Goal: Task Accomplishment & Management: Use online tool/utility

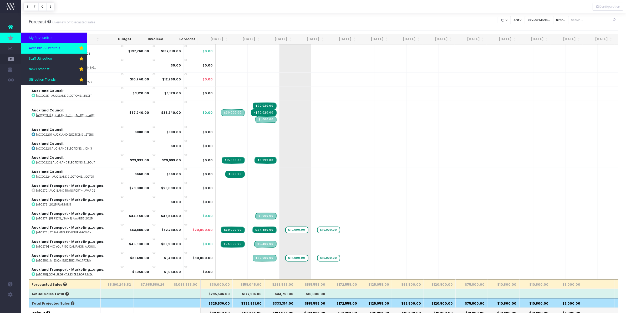
click at [47, 48] on span "Accruals & Deferrals" at bounding box center [44, 48] width 31 height 5
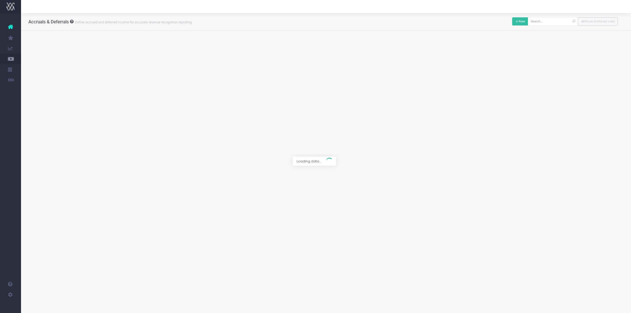
click at [516, 24] on button "New" at bounding box center [520, 21] width 16 height 8
click at [234, 46] on div at bounding box center [315, 156] width 631 height 313
click at [245, 50] on span at bounding box center [277, 46] width 188 height 9
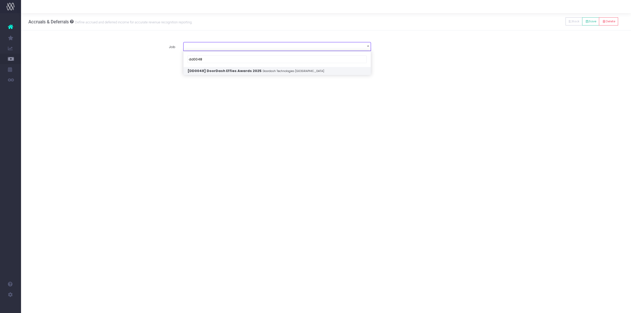
type input "dd0048"
select select "1929579"
click at [186, 75] on span at bounding box center [186, 76] width 5 height 5
click at [192, 75] on input "radio" at bounding box center [193, 75] width 3 height 3
type input "Invoice INV-INV-13533 / 31 Aug 25 / $5,000.00"
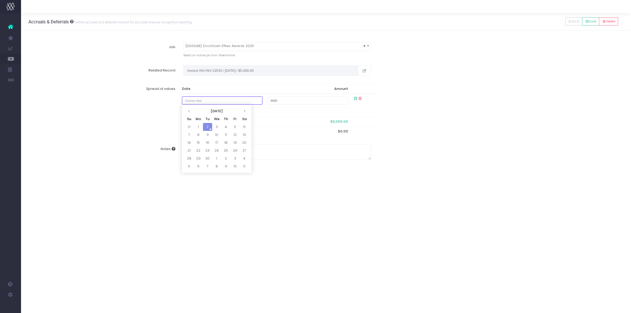
click at [209, 97] on input "text" at bounding box center [222, 101] width 81 height 8
click at [186, 127] on td "31" at bounding box center [189, 127] width 9 height 8
type input "August 31, 2025"
type input "200"
click at [406, 154] on div "Notes" at bounding box center [326, 152] width 603 height 24
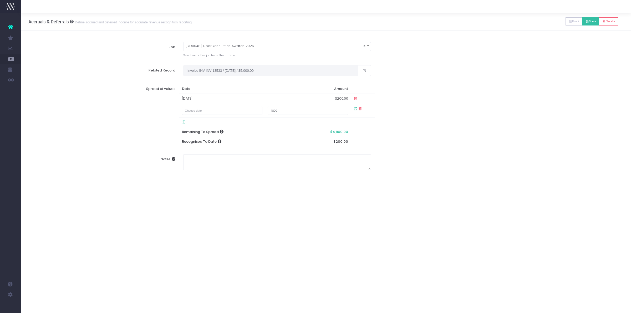
click at [586, 19] on button "Save" at bounding box center [590, 21] width 17 height 8
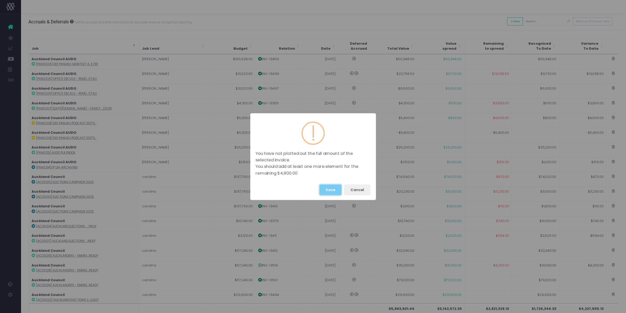
click at [324, 187] on button "Save" at bounding box center [331, 190] width 22 height 11
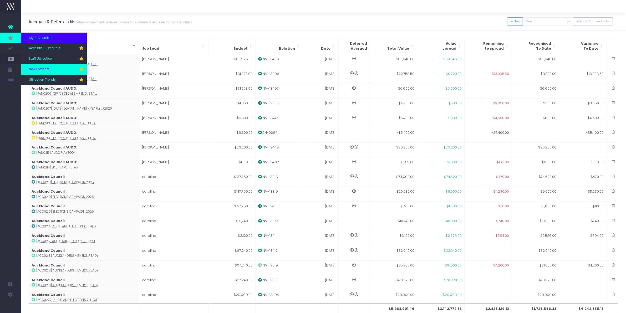
click at [42, 68] on span "New Forecast" at bounding box center [39, 69] width 21 height 5
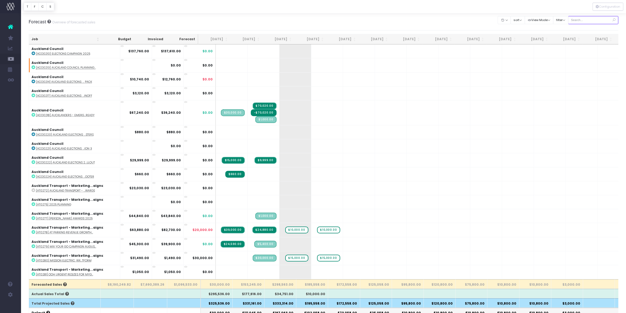
click at [582, 18] on input "text" at bounding box center [593, 20] width 51 height 8
type input "doorda"
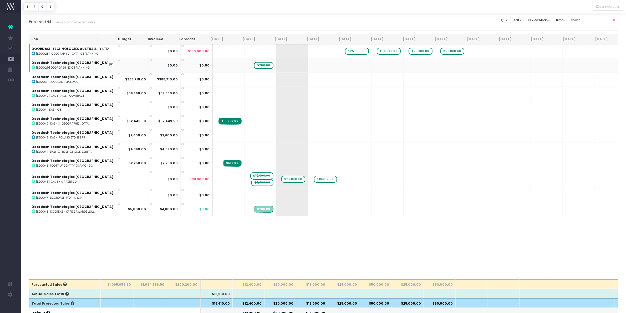
click at [254, 64] on span "$200.00" at bounding box center [263, 65] width 19 height 7
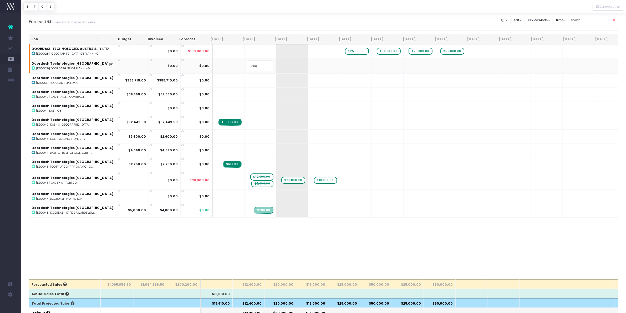
type input "0"
